Goal: Transaction & Acquisition: Purchase product/service

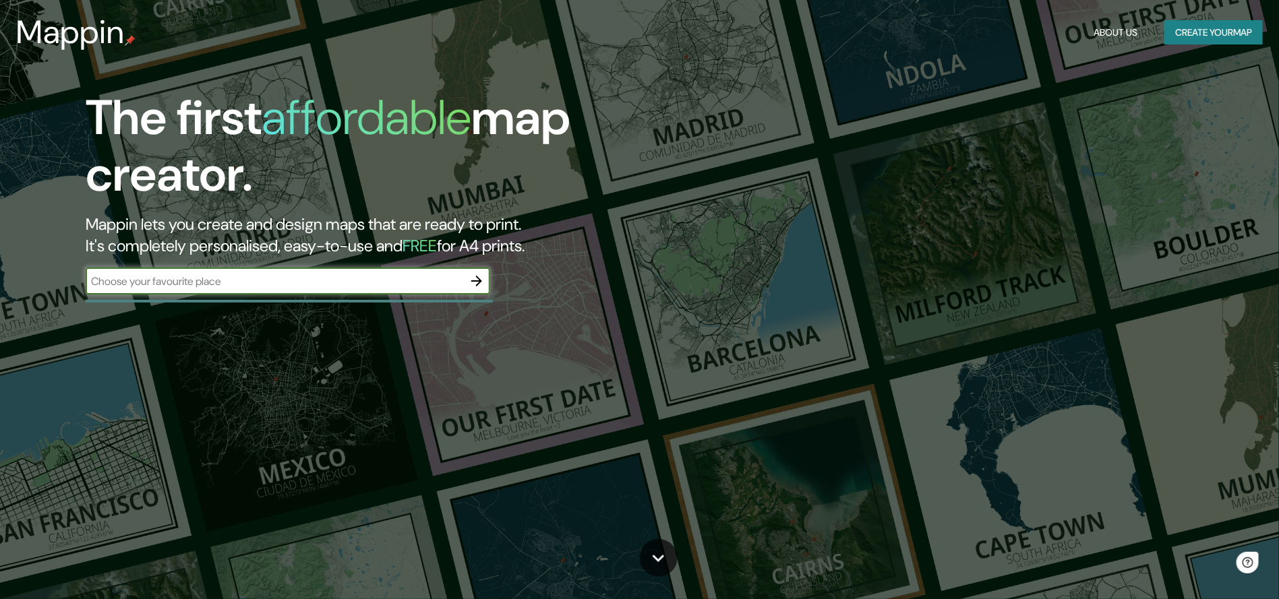
click at [363, 285] on input "text" at bounding box center [275, 282] width 378 height 16
type input "[GEOGRAPHIC_DATA], [GEOGRAPHIC_DATA]"
click at [481, 284] on icon "button" at bounding box center [477, 281] width 16 height 16
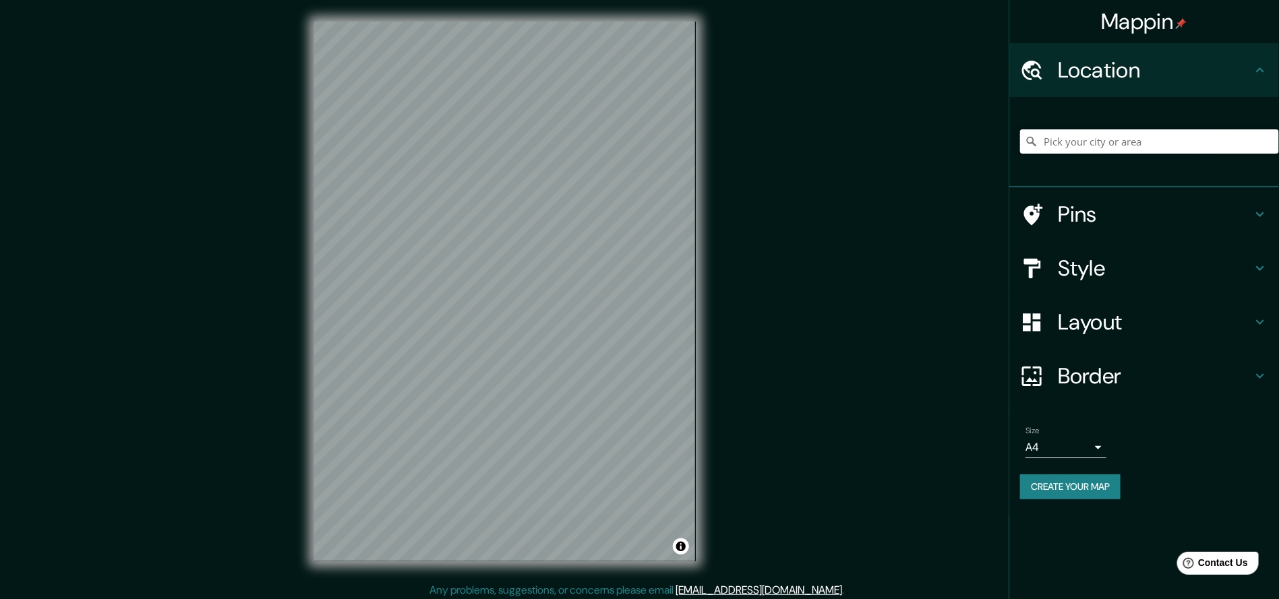
click at [1124, 133] on input "Pick your city or area" at bounding box center [1149, 141] width 259 height 24
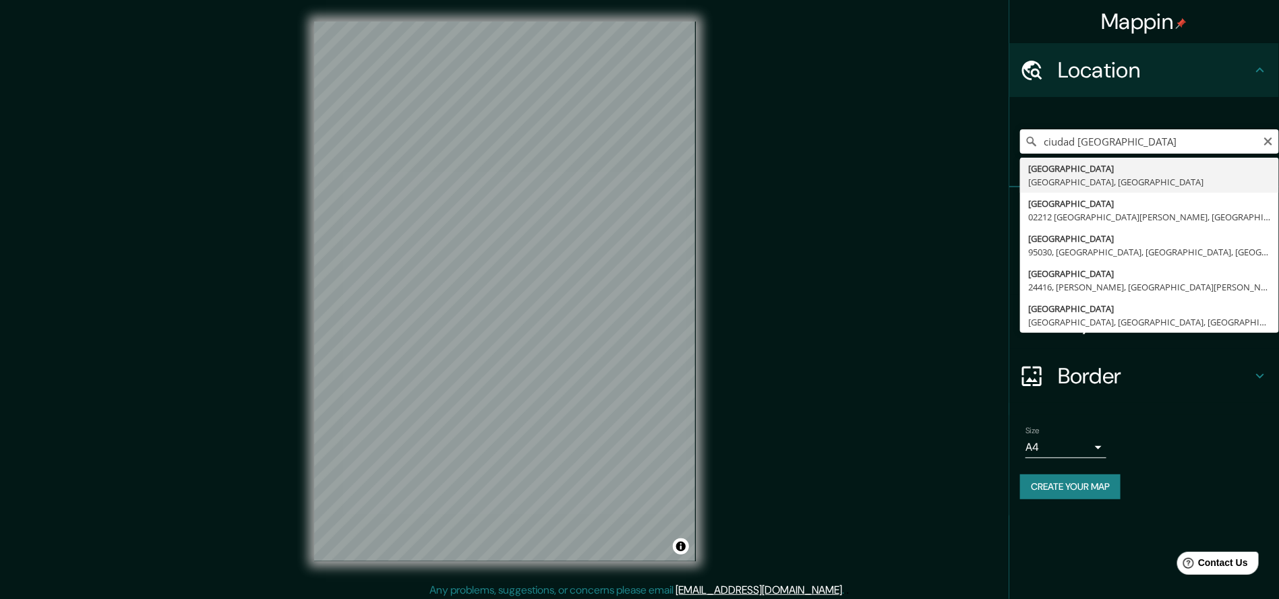
type input "[GEOGRAPHIC_DATA], [GEOGRAPHIC_DATA], [GEOGRAPHIC_DATA]"
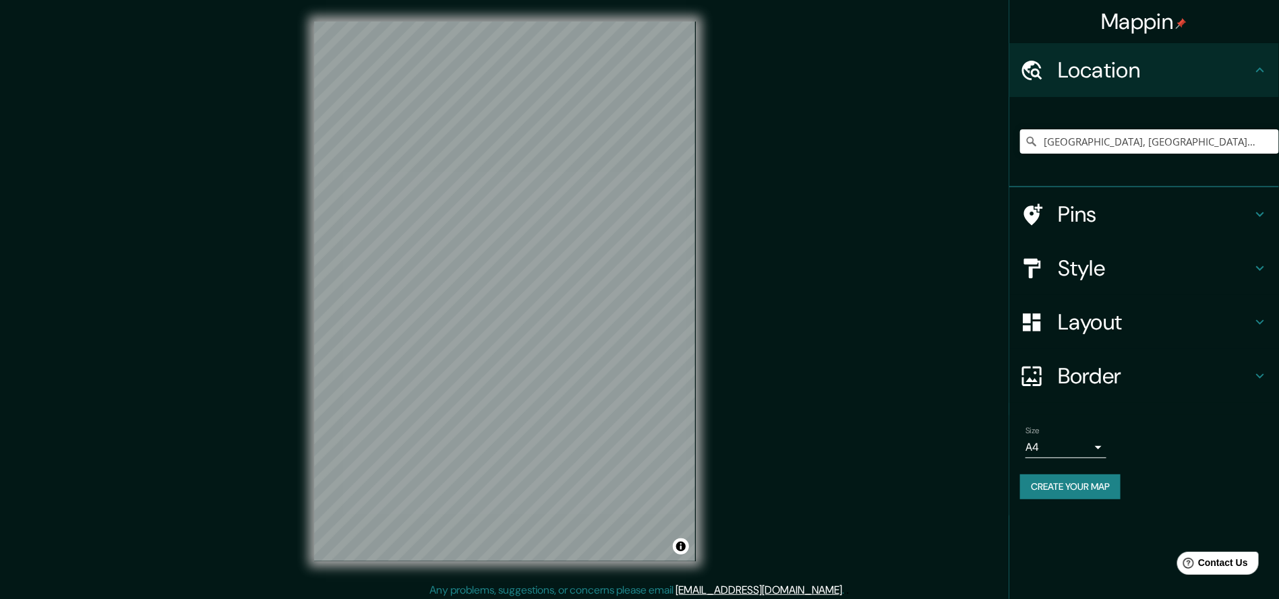
click at [1151, 313] on h4 "Layout" at bounding box center [1155, 322] width 194 height 27
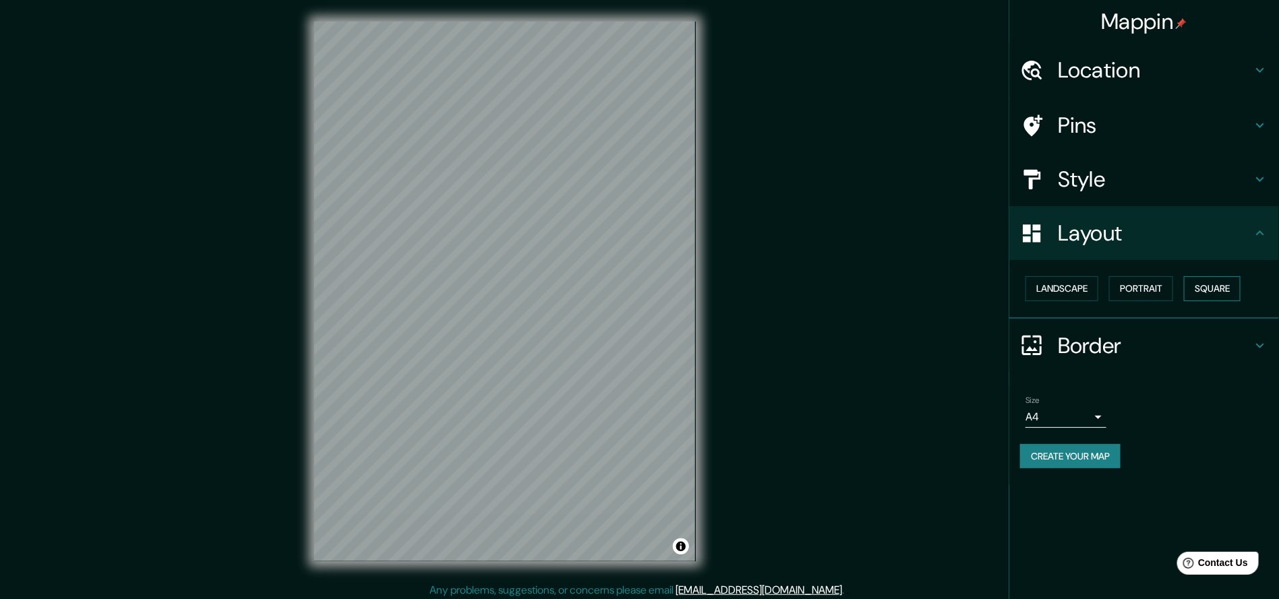
click at [1215, 293] on button "Square" at bounding box center [1212, 288] width 57 height 25
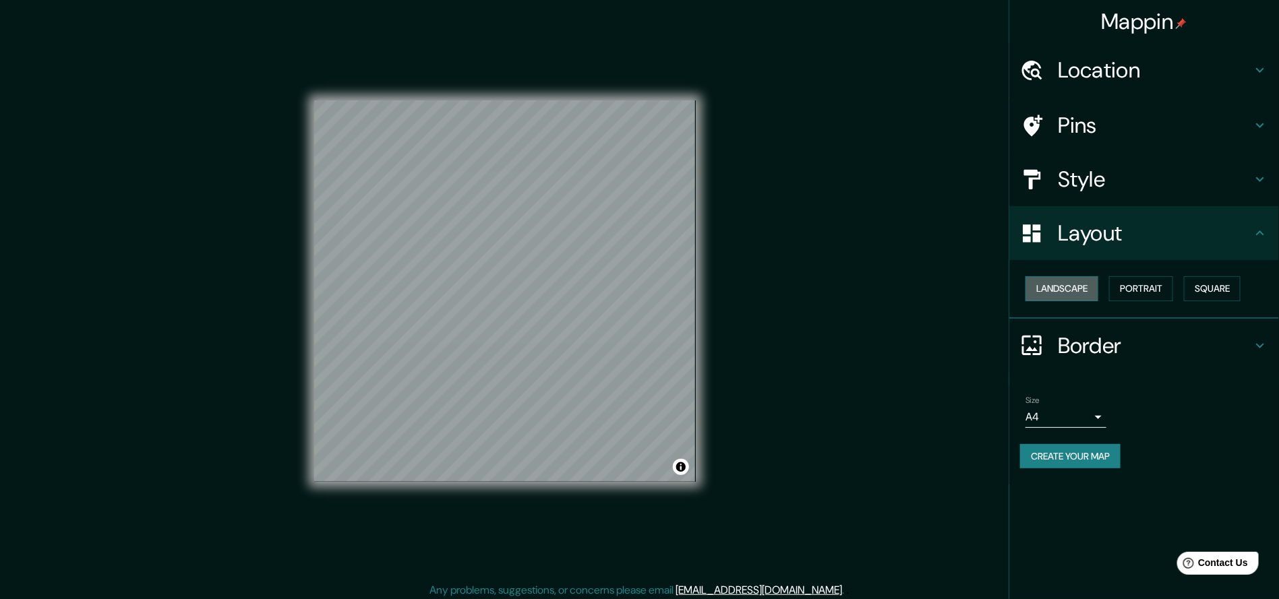
click at [1071, 292] on button "Landscape" at bounding box center [1061, 288] width 73 height 25
